Goal: Navigation & Orientation: Find specific page/section

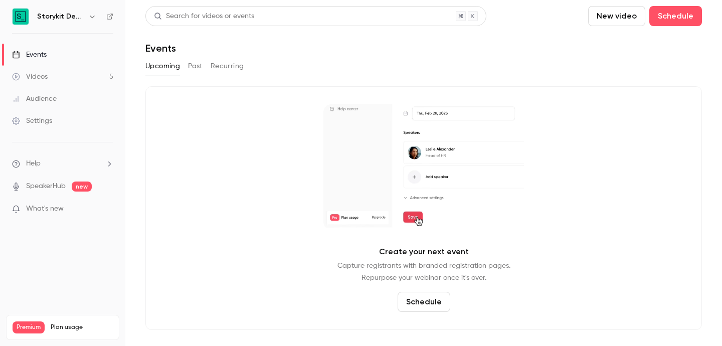
click at [90, 52] on link "Events" at bounding box center [62, 55] width 125 height 22
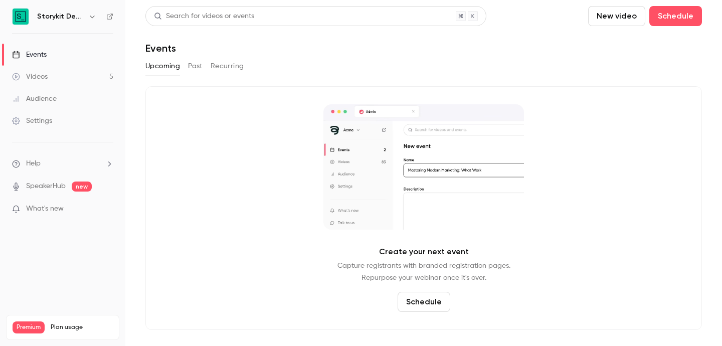
click at [89, 21] on button "button" at bounding box center [92, 17] width 12 height 12
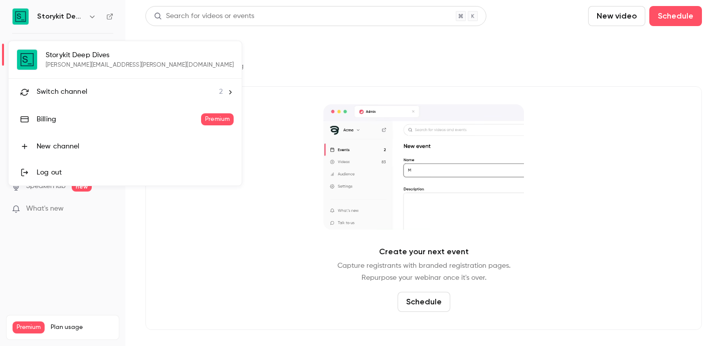
click at [93, 54] on div "Storykit Deep Dives [PERSON_NAME][EMAIL_ADDRESS][PERSON_NAME][DOMAIN_NAME] Swit…" at bounding box center [125, 113] width 233 height 144
click at [96, 87] on div "Switch channel 2" at bounding box center [130, 92] width 186 height 11
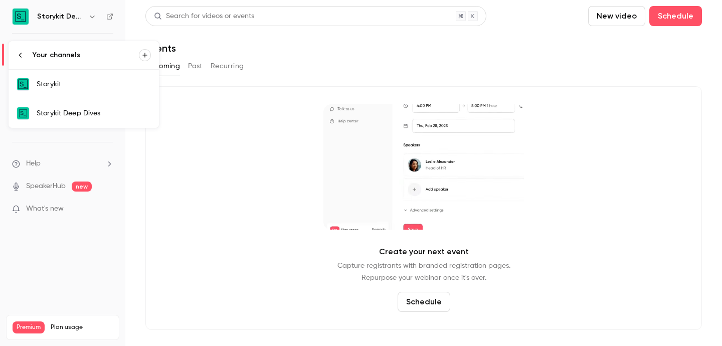
click at [96, 87] on div "Storykit" at bounding box center [94, 84] width 114 height 10
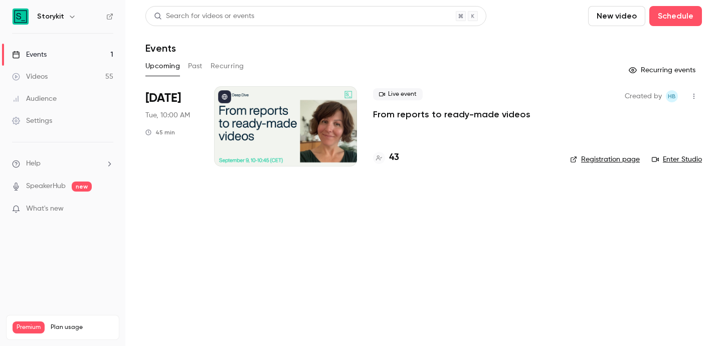
click at [295, 144] on div at bounding box center [285, 126] width 143 height 80
click at [689, 156] on link "Enter Studio" at bounding box center [677, 159] width 50 height 10
